Goal: Task Accomplishment & Management: Use online tool/utility

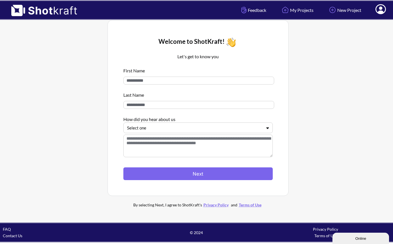
click at [217, 82] on input at bounding box center [198, 81] width 151 height 8
type input "**********"
type input "********"
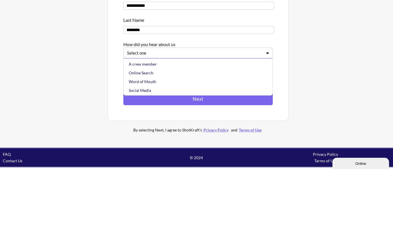
click at [153, 144] on div "Online Search" at bounding box center [200, 148] width 144 height 9
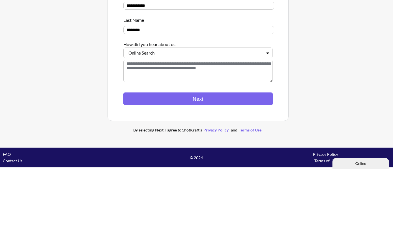
scroll to position [15, 0]
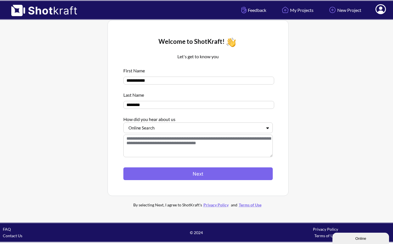
click at [217, 168] on button "Next" at bounding box center [197, 174] width 149 height 13
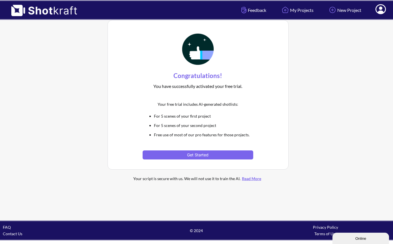
click at [214, 157] on button "Get Started" at bounding box center [198, 155] width 111 height 9
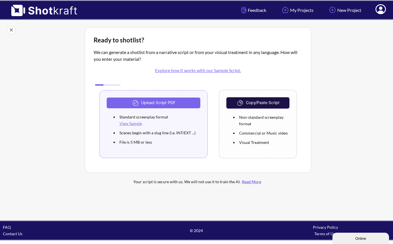
click at [126, 126] on link "View Sample" at bounding box center [130, 123] width 23 height 5
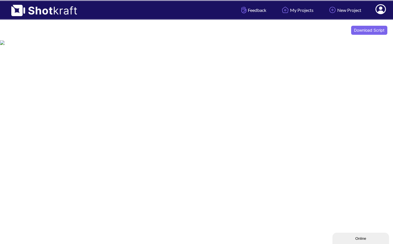
click at [300, 13] on link "My Projects" at bounding box center [297, 10] width 42 height 15
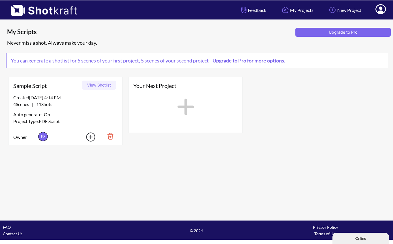
click at [94, 86] on button "View Shotlist" at bounding box center [99, 85] width 34 height 9
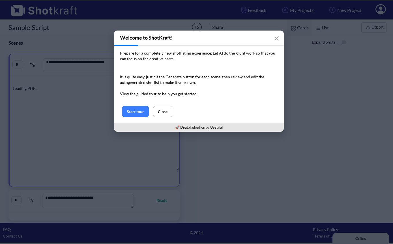
click at [130, 111] on button "Start tour" at bounding box center [135, 111] width 27 height 11
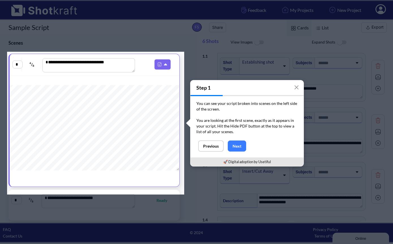
click at [235, 149] on button "Next" at bounding box center [237, 146] width 18 height 11
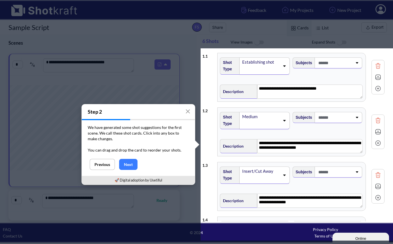
click at [132, 164] on button "Next" at bounding box center [128, 164] width 18 height 11
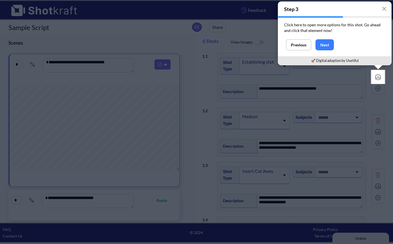
click at [328, 42] on button "Next" at bounding box center [325, 44] width 18 height 11
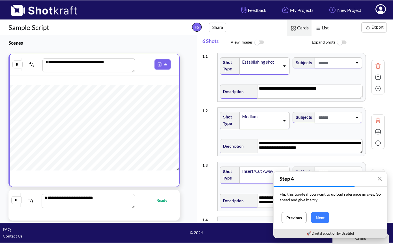
click at [303, 13] on link "My Projects" at bounding box center [297, 10] width 42 height 15
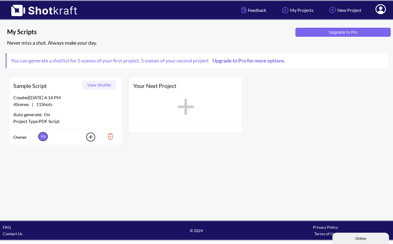
click at [190, 106] on icon at bounding box center [185, 106] width 23 height 25
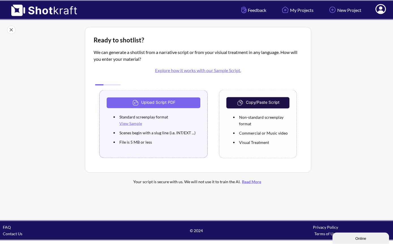
scroll to position [15, 0]
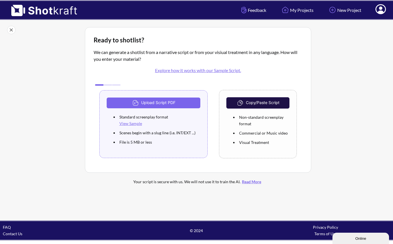
click at [273, 129] on li "Commercial or Music video" at bounding box center [264, 133] width 52 height 9
click at [262, 97] on button "Copy/Paste Script" at bounding box center [257, 102] width 63 height 11
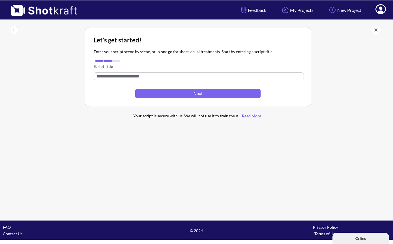
click at [223, 77] on input "text" at bounding box center [199, 76] width 210 height 8
type input "**********"
click at [216, 95] on button "Next" at bounding box center [197, 93] width 125 height 9
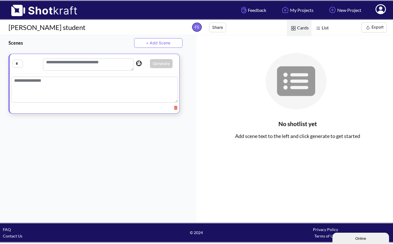
click at [70, 64] on textarea at bounding box center [88, 64] width 91 height 12
type textarea "****"
click at [37, 89] on textarea at bounding box center [94, 91] width 167 height 26
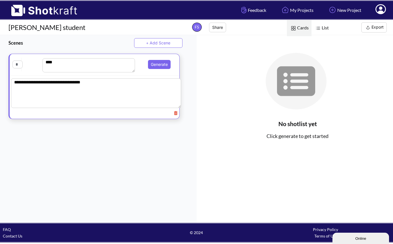
type textarea "**********"
click at [17, 66] on input "text" at bounding box center [17, 65] width 10 height 8
type input "*"
click at [360, 82] on span at bounding box center [362, 82] width 64 height 7
click at [163, 45] on button "+ Add Scene" at bounding box center [158, 43] width 48 height 10
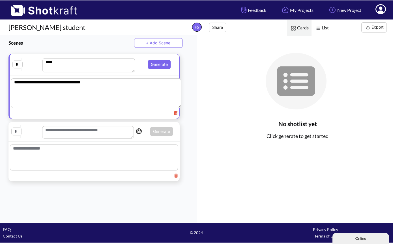
click at [30, 95] on textarea "**********" at bounding box center [96, 93] width 170 height 30
type textarea "**********"
click at [166, 62] on button "Generate" at bounding box center [159, 64] width 23 height 9
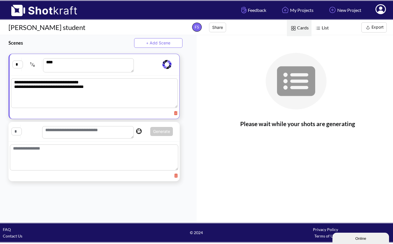
click at [321, 29] on img at bounding box center [318, 28] width 7 height 7
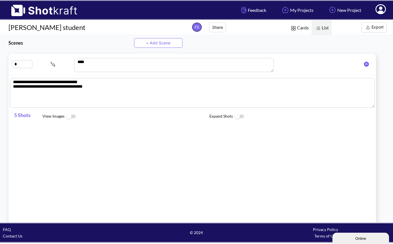
click at [300, 29] on span "Cards" at bounding box center [299, 28] width 25 height 16
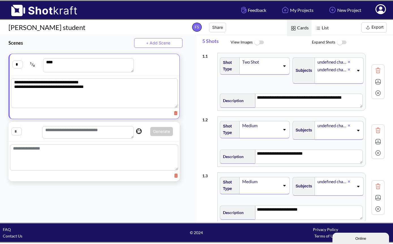
click at [338, 65] on div "undefined character 1" at bounding box center [332, 62] width 31 height 8
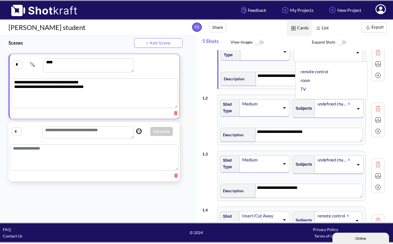
scroll to position [15, 0]
click at [334, 72] on li "remote control" at bounding box center [333, 71] width 67 height 9
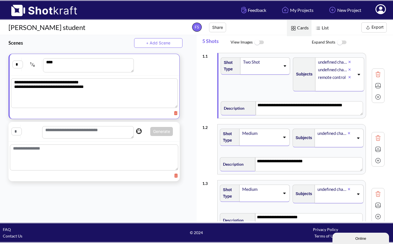
scroll to position [0, 0]
click at [337, 70] on div "undefined character 2" at bounding box center [333, 70] width 31 height 8
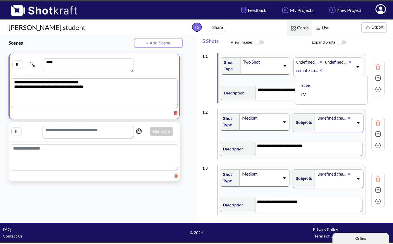
click at [307, 95] on li "TV" at bounding box center [333, 94] width 67 height 9
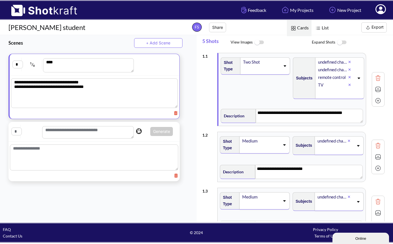
click at [342, 69] on div "undefined character 2" at bounding box center [333, 70] width 31 height 8
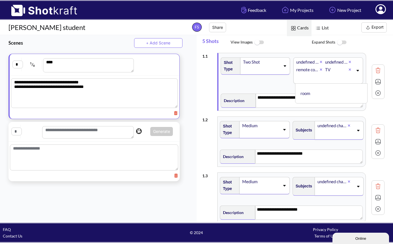
click at [308, 93] on li "room" at bounding box center [333, 93] width 67 height 9
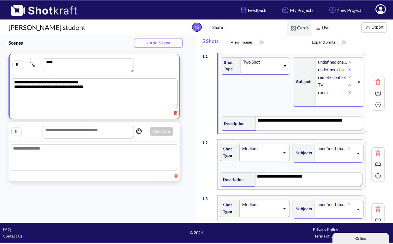
click at [279, 97] on div "Shot Type Two Shot" at bounding box center [256, 84] width 72 height 59
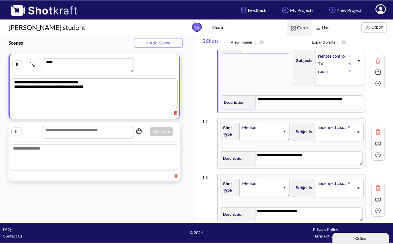
scroll to position [19, 0]
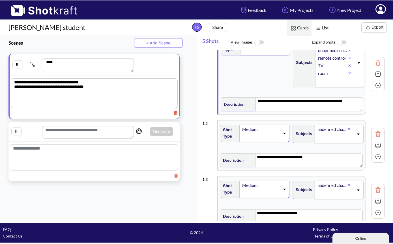
click at [285, 134] on icon at bounding box center [285, 133] width 8 height 4
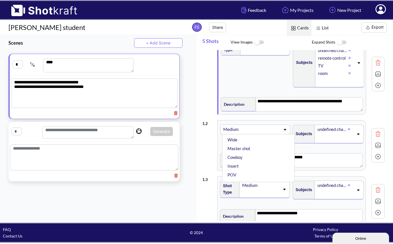
scroll to position [44, 0]
click at [186, 212] on div "**********" at bounding box center [98, 129] width 197 height 188
